Goal: Task Accomplishment & Management: Use online tool/utility

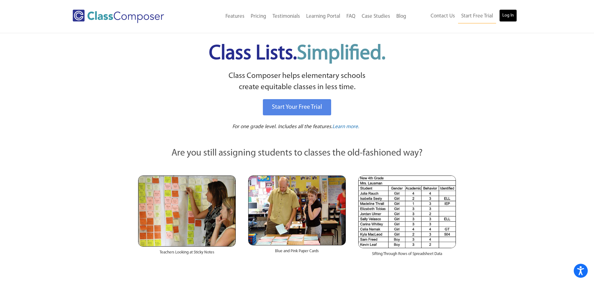
click at [510, 17] on link "Log In" at bounding box center [508, 15] width 18 height 12
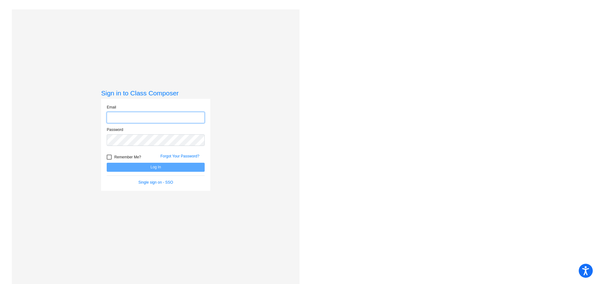
type input "geisickj@frontieracademy.net"
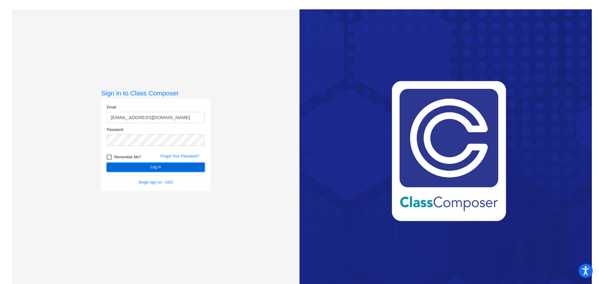
click at [144, 170] on button "Log In" at bounding box center [156, 167] width 98 height 9
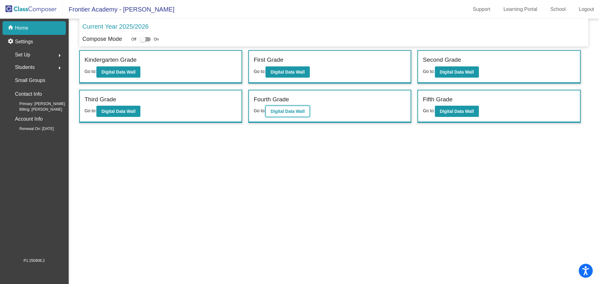
click at [296, 109] on b "Digital Data Wall" at bounding box center [287, 111] width 34 height 5
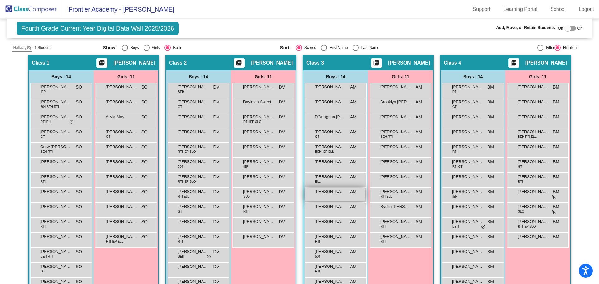
scroll to position [125, 0]
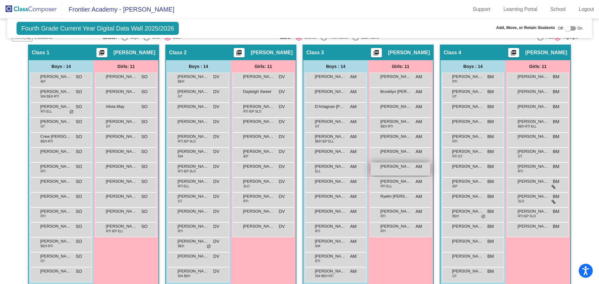
click at [393, 172] on div "Madison Fels AM lock do_not_disturb_alt" at bounding box center [400, 169] width 60 height 13
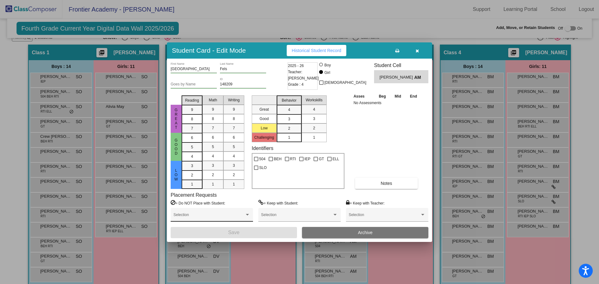
click at [186, 211] on div "Selection" at bounding box center [211, 216] width 77 height 11
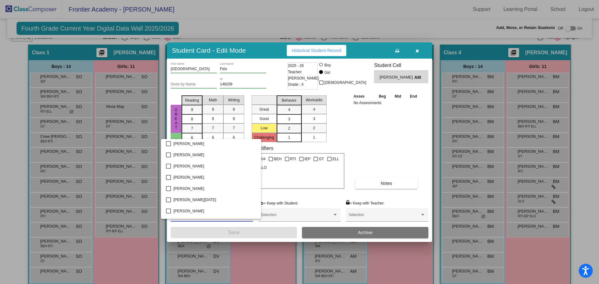
scroll to position [624, 0]
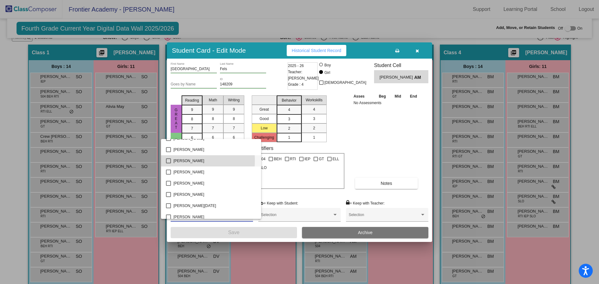
click at [167, 160] on mat-pseudo-checkbox at bounding box center [168, 160] width 5 height 5
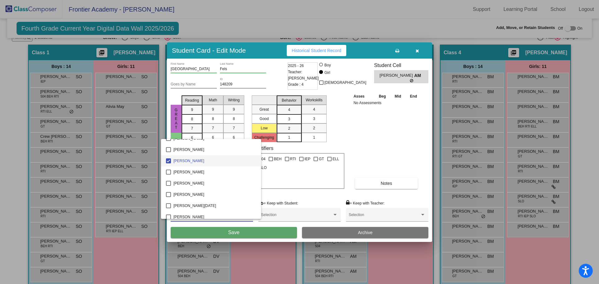
click at [219, 231] on div at bounding box center [299, 142] width 599 height 284
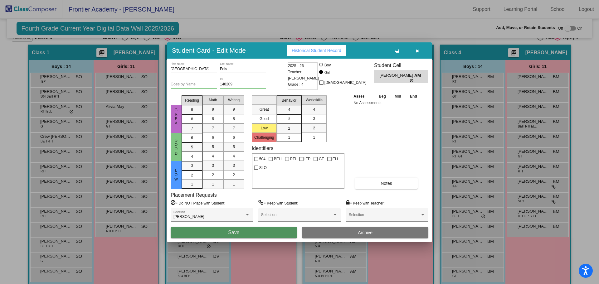
click at [228, 233] on span "Save" at bounding box center [233, 232] width 11 height 5
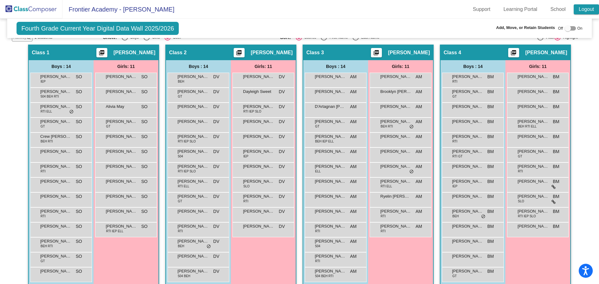
click at [586, 10] on link "Logout" at bounding box center [585, 9] width 25 height 10
